Goal: Information Seeking & Learning: Learn about a topic

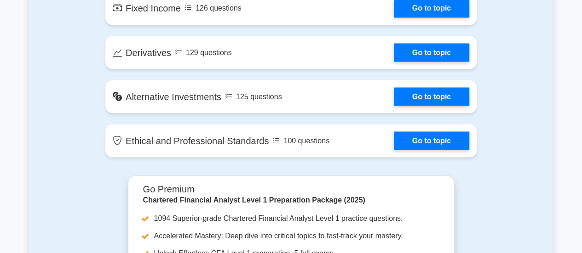
scroll to position [830, 0]
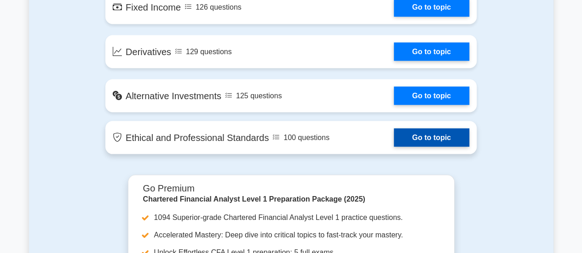
click at [431, 137] on link "Go to topic" at bounding box center [431, 137] width 75 height 18
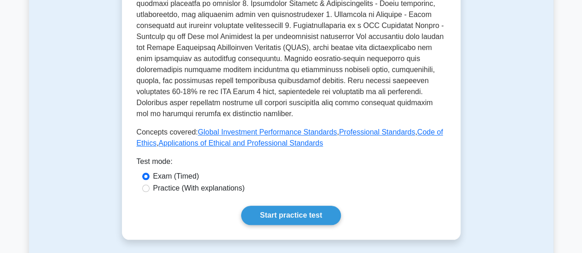
scroll to position [411, 0]
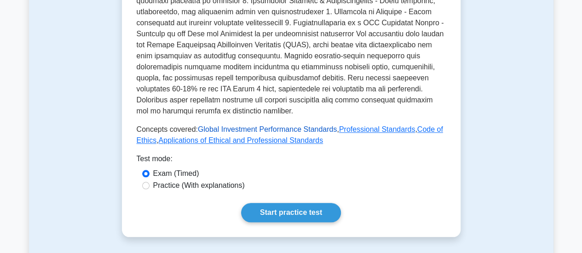
click at [280, 126] on link "Global Investment Performance Standards" at bounding box center [267, 130] width 139 height 8
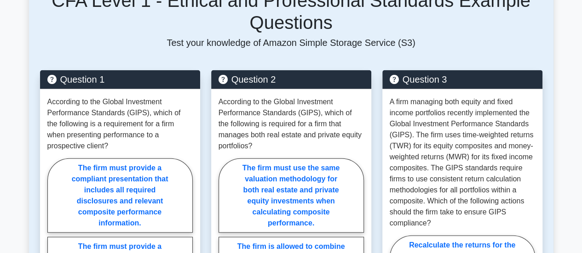
scroll to position [1111, 0]
